Goal: Task Accomplishment & Management: Use online tool/utility

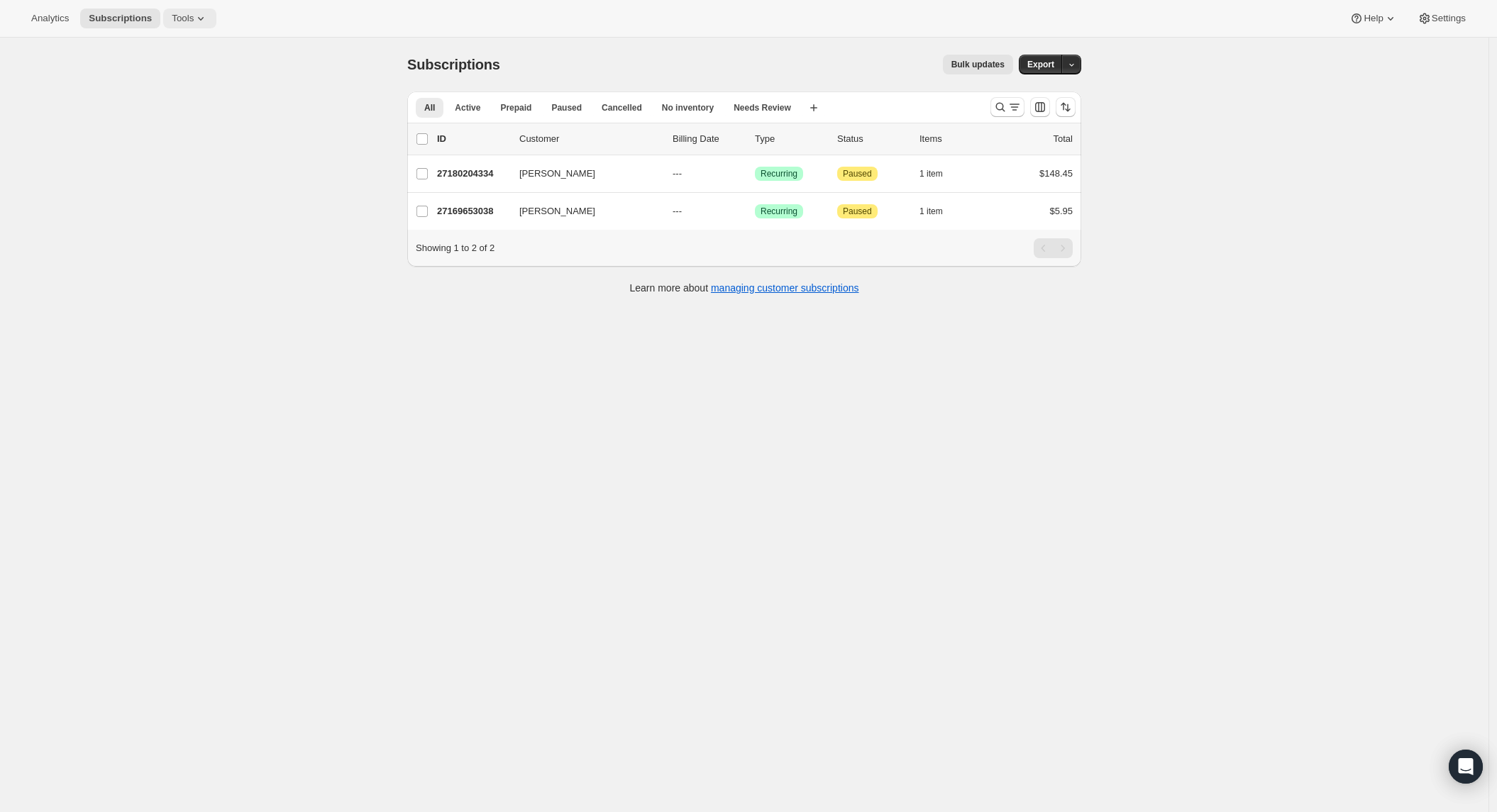
click at [185, 19] on span "Tools" at bounding box center [182, 18] width 22 height 12
click at [173, 90] on span "Bundles" at bounding box center [200, 97] width 125 height 14
click at [188, 10] on button "Tools" at bounding box center [190, 19] width 53 height 20
click at [167, 98] on span "Bundles" at bounding box center [154, 97] width 33 height 11
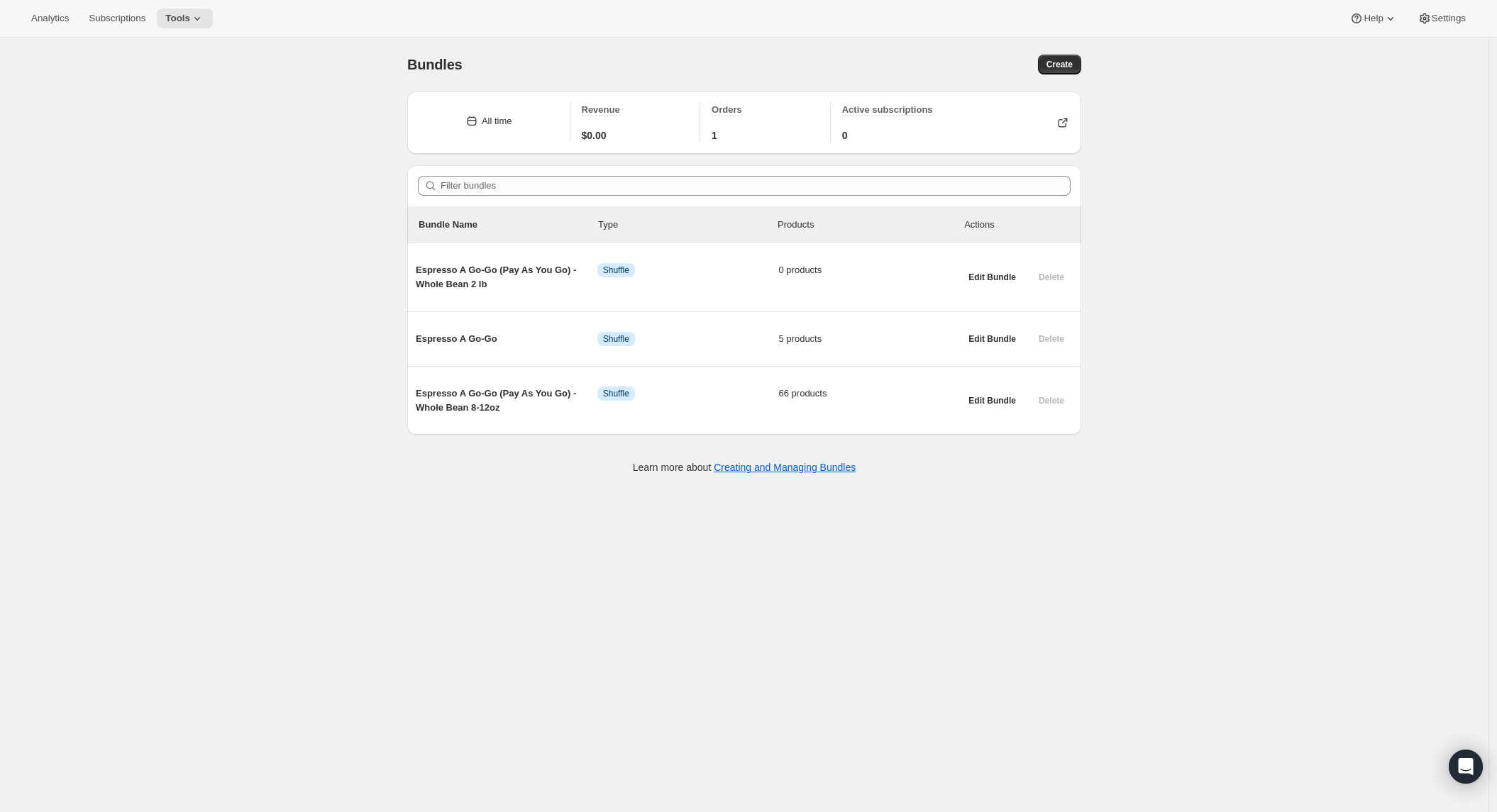
click at [240, 196] on div "Bundles. This page is ready Bundles Create All time Revenue $0.00 Orders 1 Acti…" at bounding box center [744, 443] width 1488 height 812
click at [1051, 66] on span "Create" at bounding box center [1060, 65] width 26 height 12
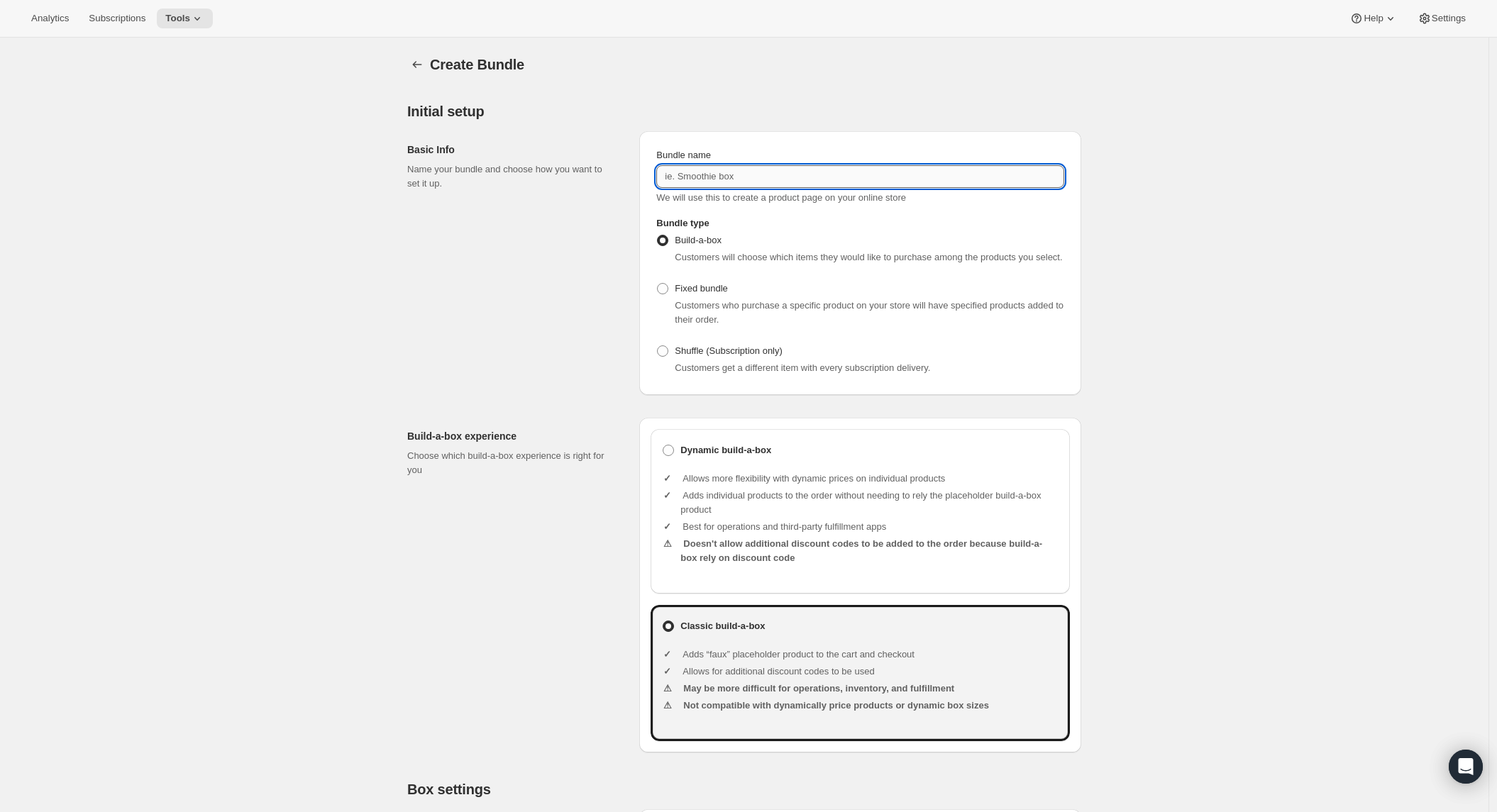
click at [689, 179] on input "Bundle name" at bounding box center [861, 176] width 408 height 23
paste input "Jet Set Tour (Pay As You Go) - 10-12oz Bags"
click at [796, 175] on input "Jet Set Tour (Pay As You Go) - 10-12oz Bags" at bounding box center [861, 176] width 408 height 23
paste input "- Whole Bean"
drag, startPoint x: 868, startPoint y: 175, endPoint x: 837, endPoint y: 176, distance: 31.0
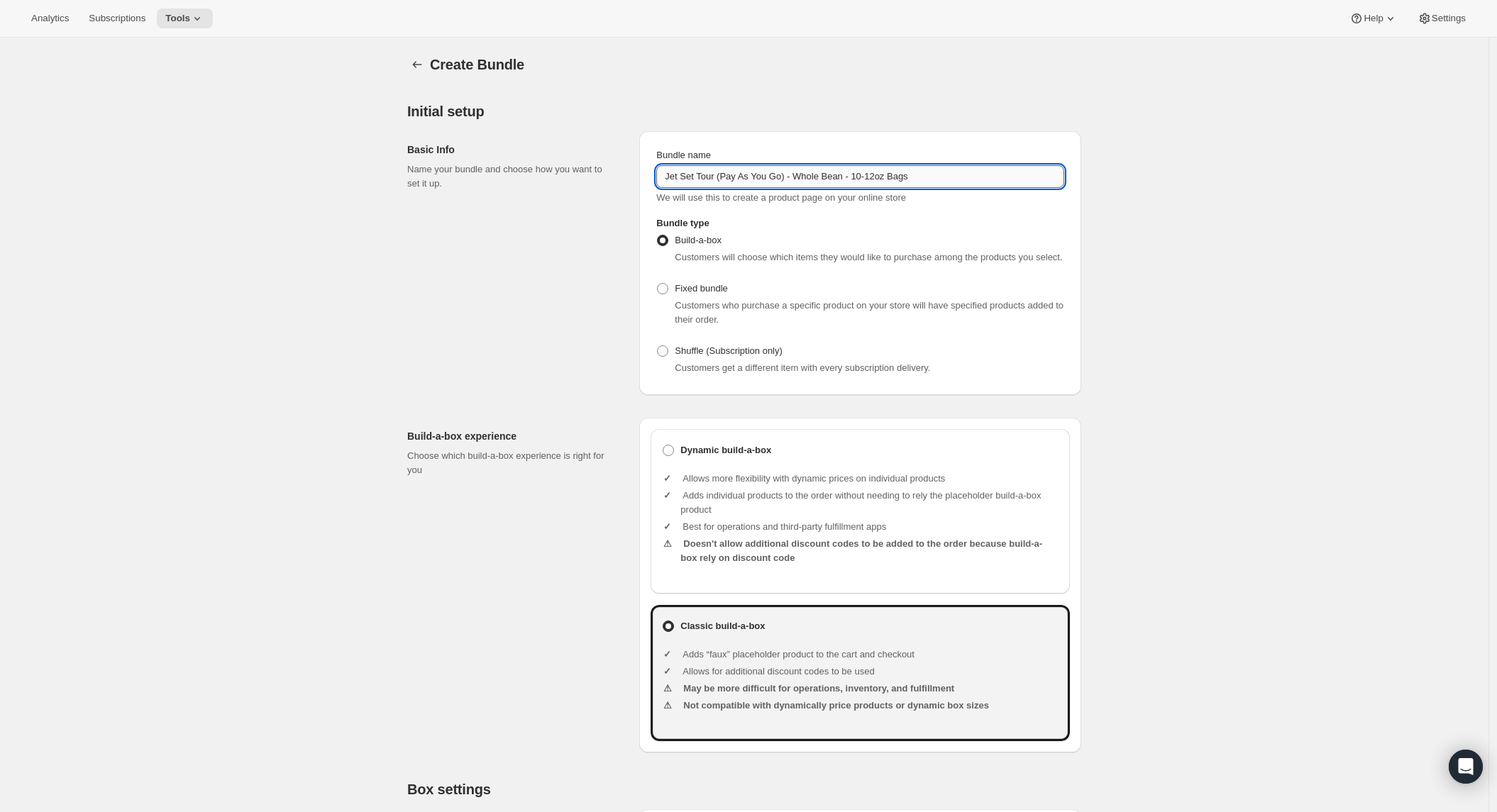
click at [868, 176] on input "Jet Set Tour (Pay As You Go) - Whole Bean - 10-12oz Bags" at bounding box center [861, 176] width 408 height 23
type input "Jet Set Tour (Pay As You Go) - Whole Bean 10-12oz Bags"
click at [668, 357] on span at bounding box center [662, 351] width 12 height 12
click at [657, 346] on input "Shuffle (Subscription only)" at bounding box center [657, 346] width 1 height 1
radio input "true"
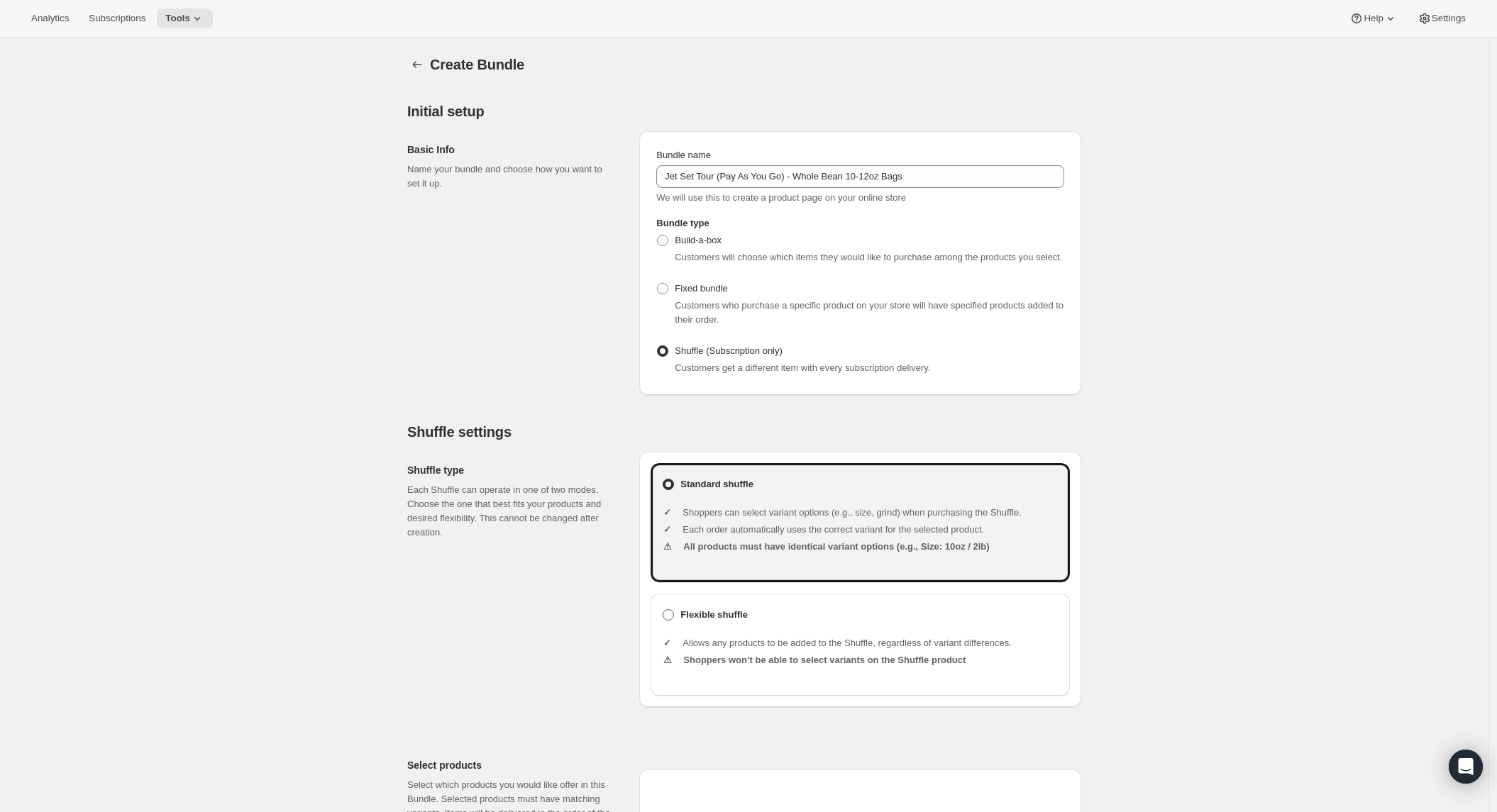
click at [720, 618] on label "Flexible shuffle" at bounding box center [860, 615] width 396 height 20
click at [664, 610] on input "Flexible shuffle" at bounding box center [663, 609] width 1 height 1
radio input "true"
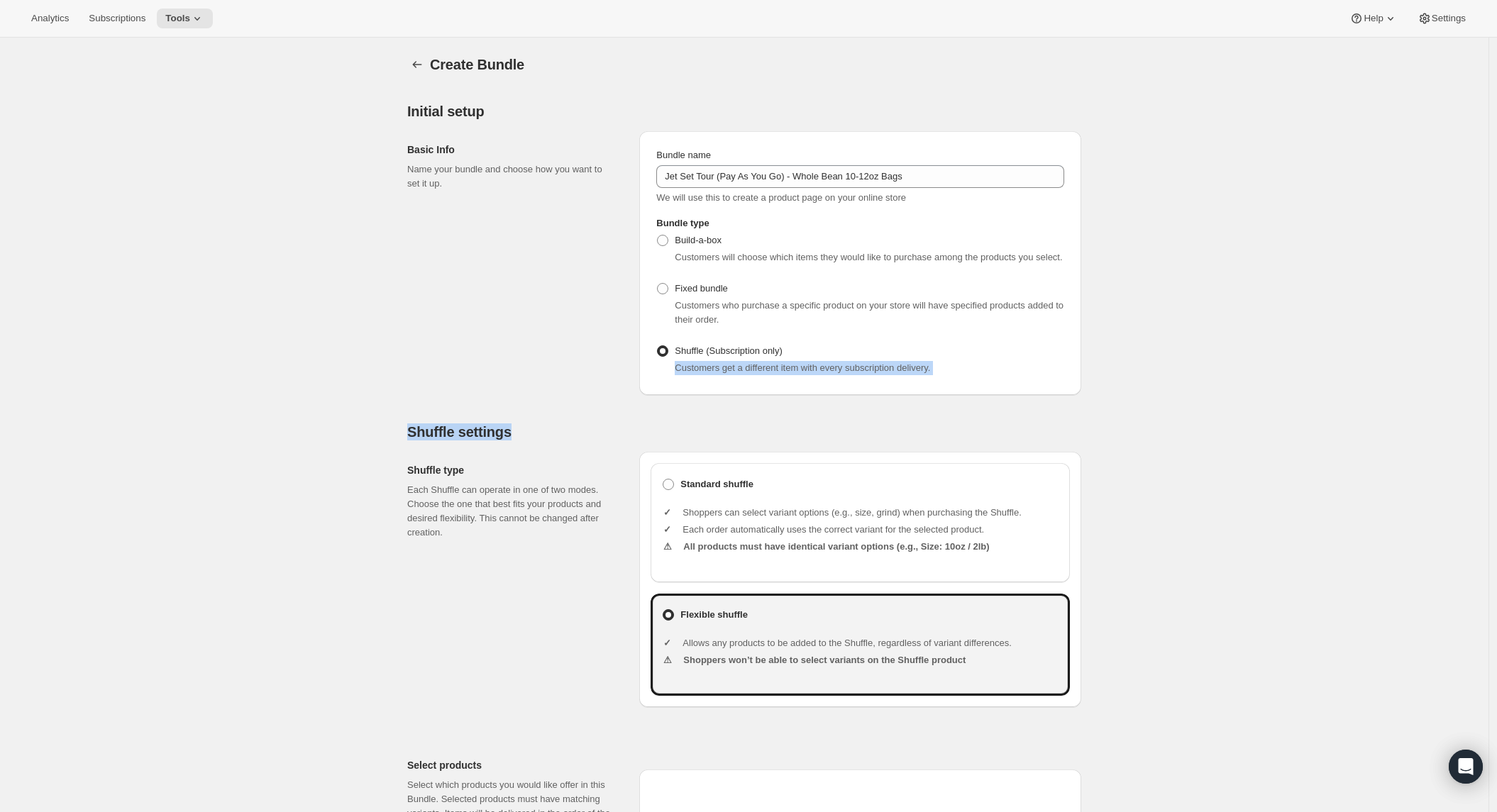
drag, startPoint x: 1494, startPoint y: 374, endPoint x: 1501, endPoint y: 444, distance: 70.3
click at [1496, 447] on html "Analytics Subscriptions Tools Help Settings Skip to content Create Bundle. This…" at bounding box center [748, 406] width 1497 height 812
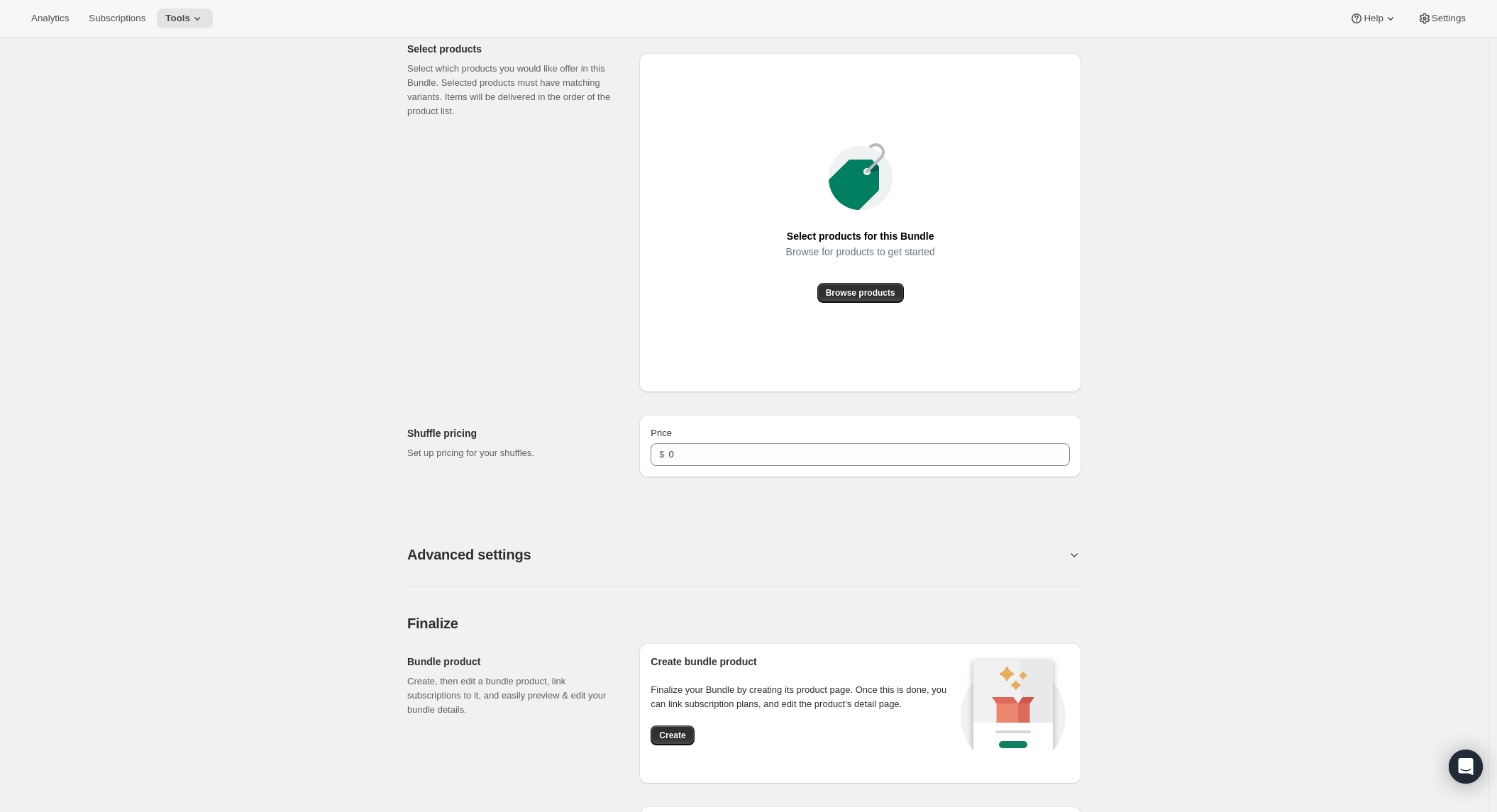
scroll to position [717, 0]
click at [840, 298] on span "Browse products" at bounding box center [860, 292] width 69 height 12
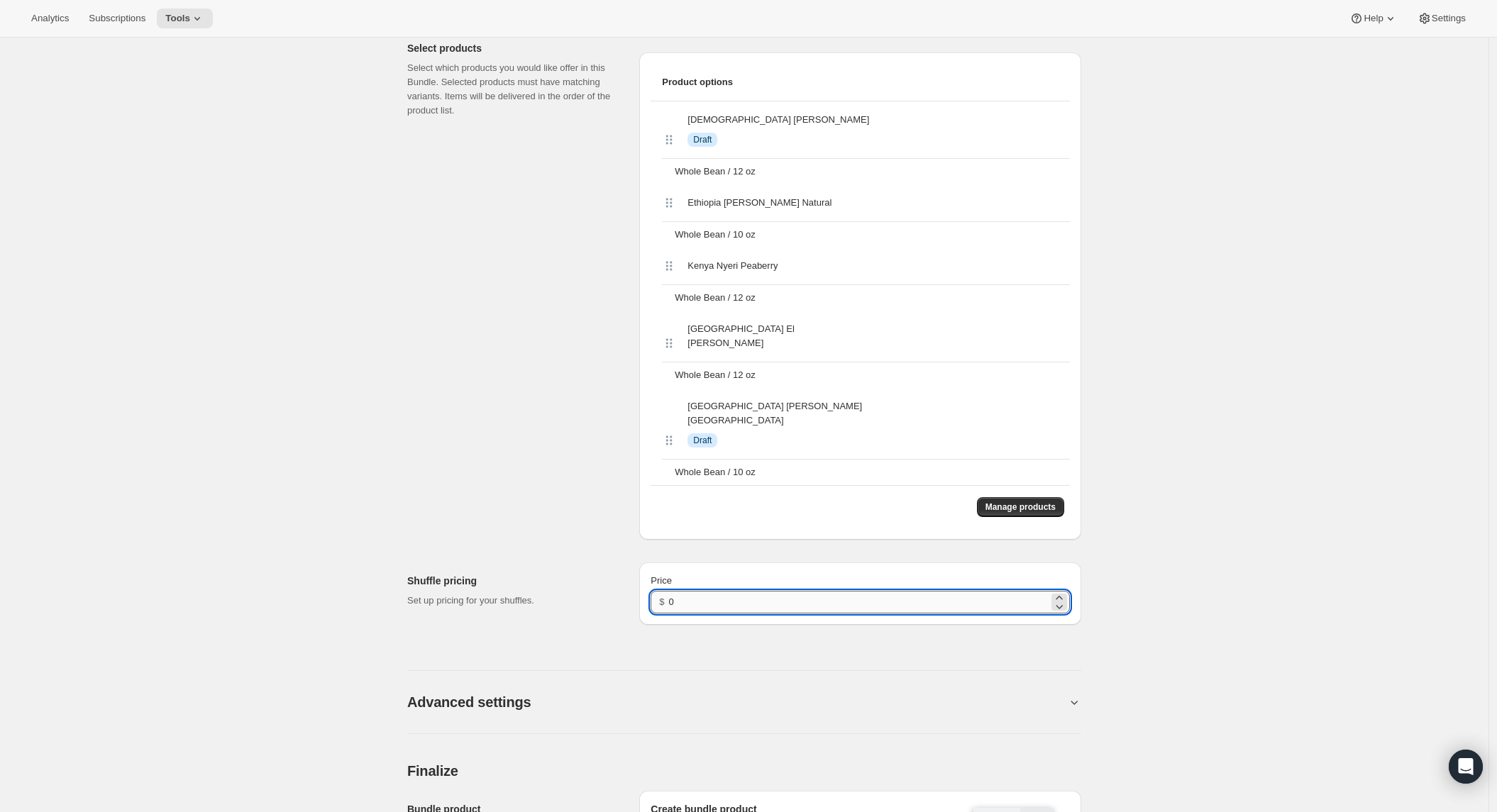
click at [710, 591] on input "0" at bounding box center [858, 602] width 379 height 23
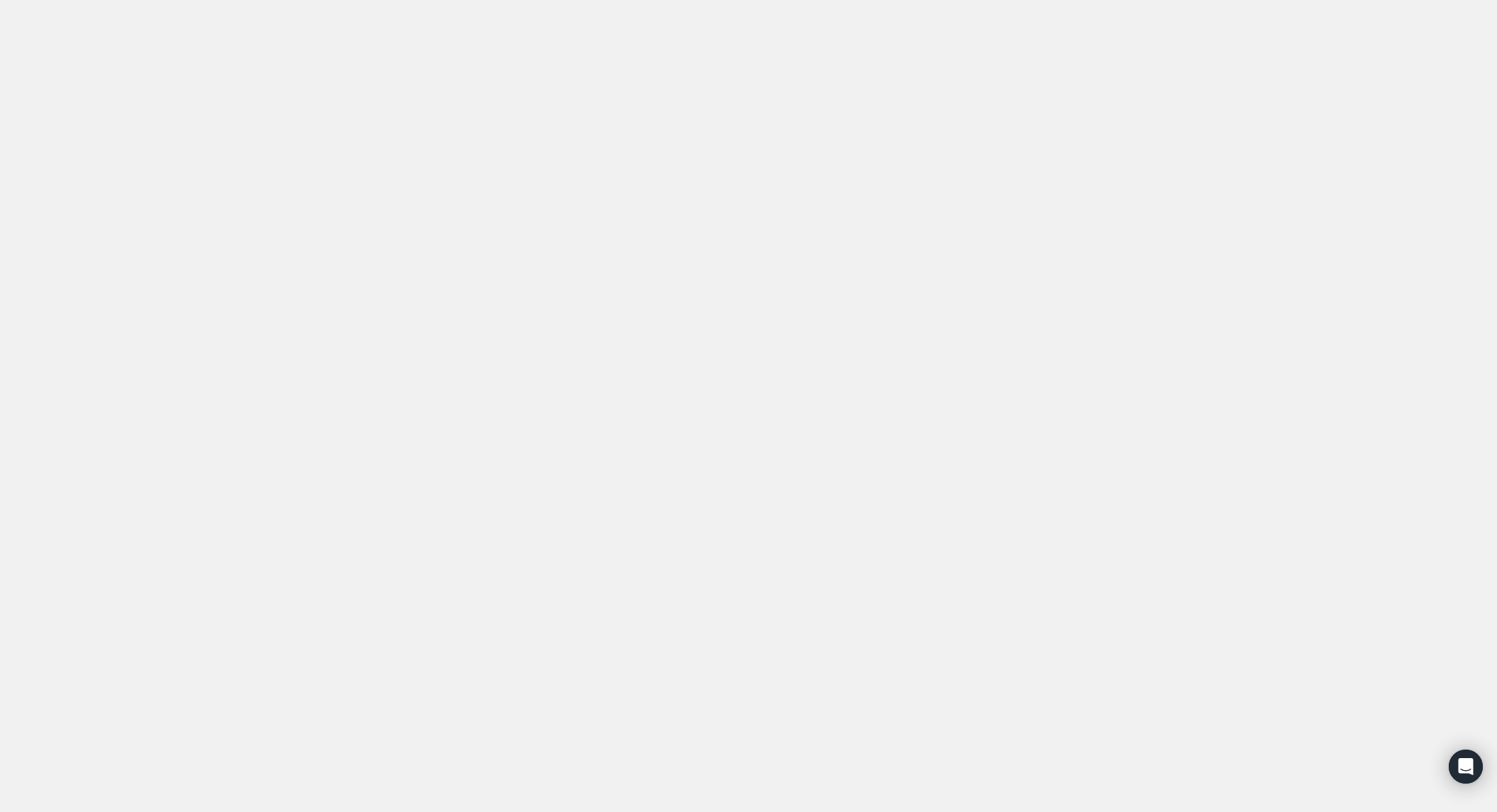
scroll to position [0, 0]
